Goal: Information Seeking & Learning: Find specific fact

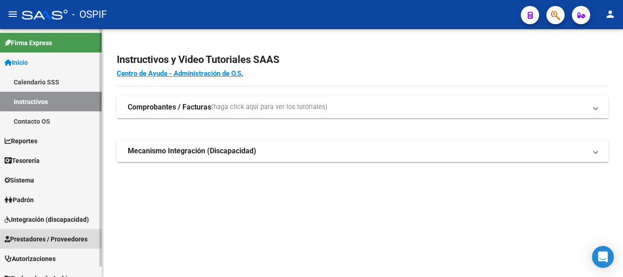
click at [35, 236] on span "Prestadores / Proveedores" at bounding box center [46, 239] width 83 height 10
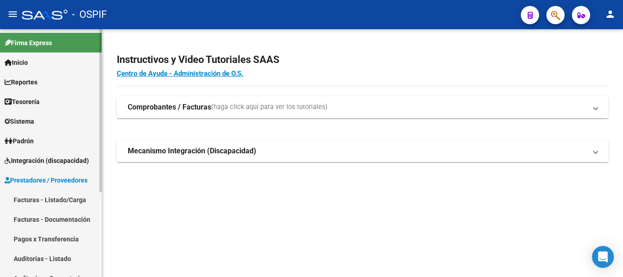
click at [77, 194] on link "Facturas - Listado/Carga" at bounding box center [51, 200] width 102 height 20
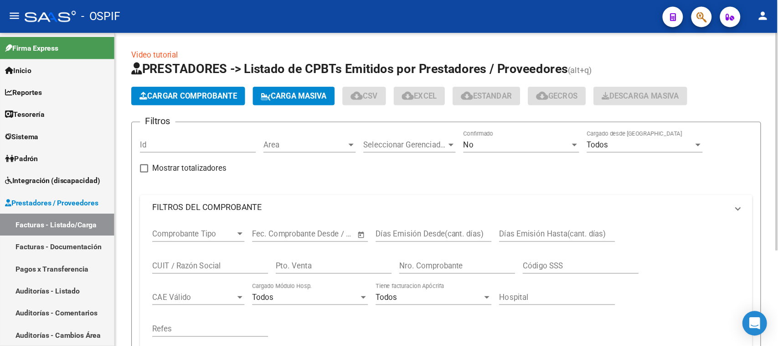
scroll to position [51, 0]
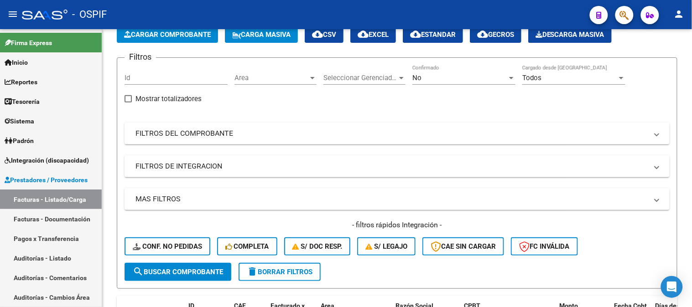
click at [479, 94] on div "Filtros Id Area Area Seleccionar Gerenciador Seleccionar Gerenciador No Confirm…" at bounding box center [396, 164] width 545 height 198
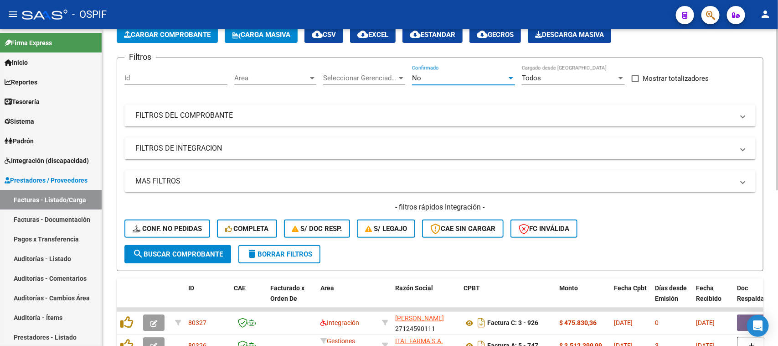
click at [462, 78] on div "No" at bounding box center [459, 78] width 95 height 8
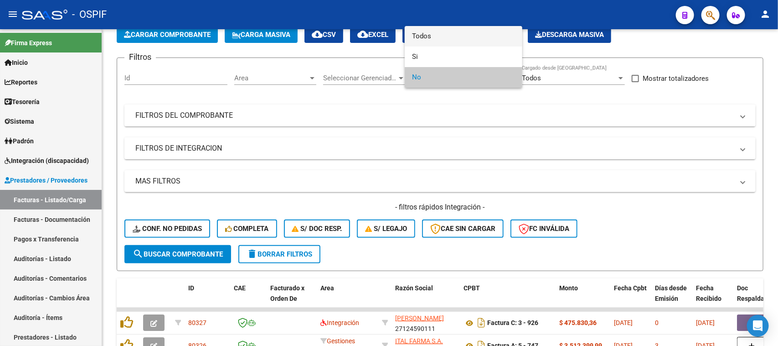
click at [444, 39] on span "Todos" at bounding box center [463, 36] width 103 height 21
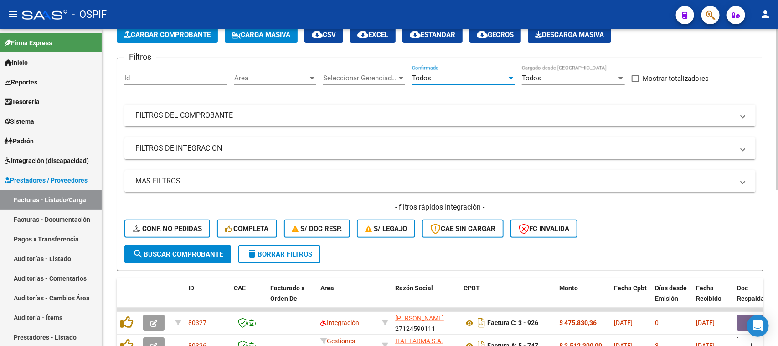
click at [356, 112] on mat-panel-title "FILTROS DEL COMPROBANTE" at bounding box center [434, 115] width 599 height 10
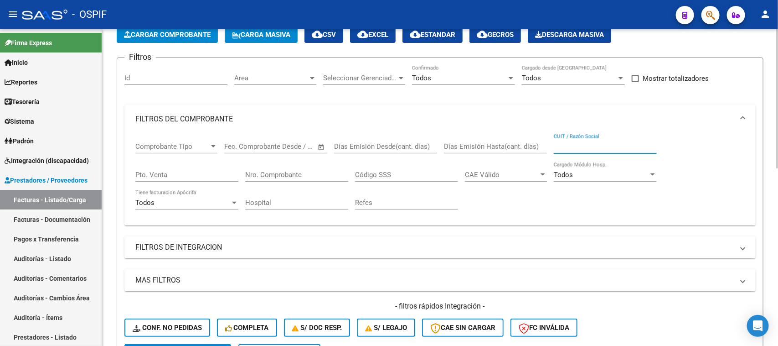
click at [575, 149] on input "CUIT / Razón Social" at bounding box center [605, 146] width 103 height 8
type input "j"
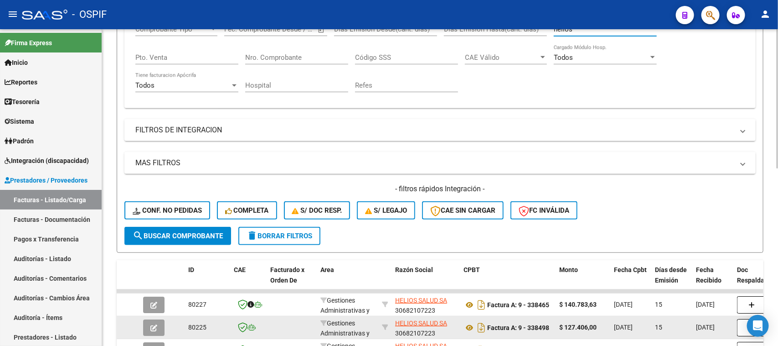
scroll to position [336, 0]
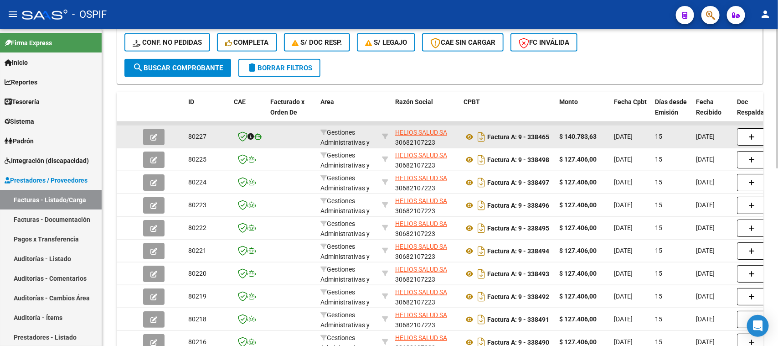
type input "helios"
click at [421, 139] on div "HELIOS SALUD SA 30682107223" at bounding box center [425, 136] width 61 height 19
copy div "30682107223"
